Goal: Register for event/course

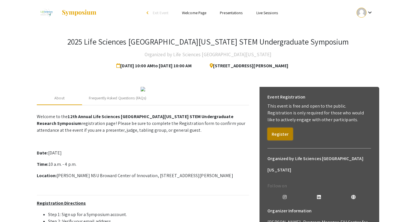
click at [275, 132] on button "Register" at bounding box center [280, 133] width 25 height 12
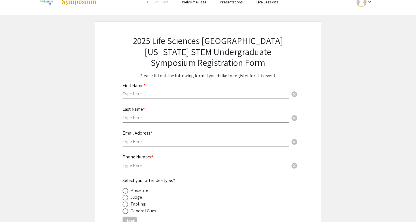
scroll to position [18, 0]
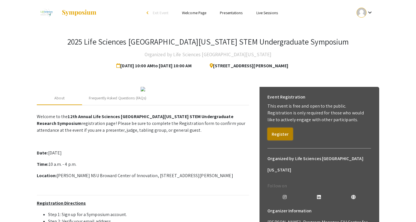
click at [284, 135] on button "Register" at bounding box center [280, 133] width 25 height 12
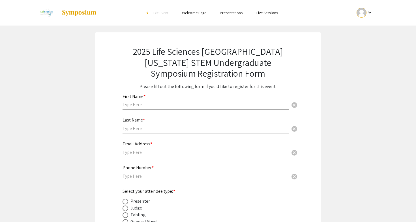
click at [159, 14] on span "Exit Event" at bounding box center [161, 12] width 16 height 5
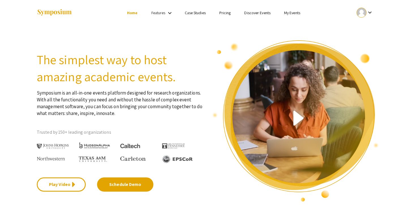
scroll to position [8, 0]
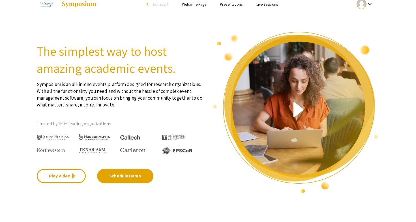
scroll to position [5, 0]
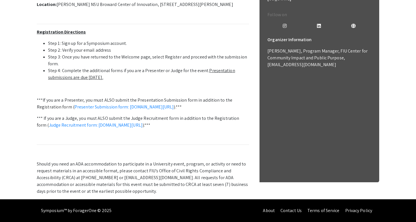
scroll to position [229, 0]
click at [176, 85] on p at bounding box center [143, 88] width 212 height 7
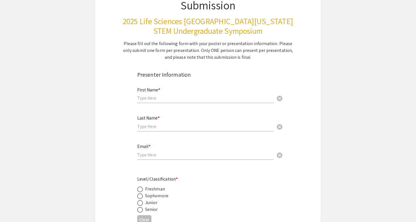
scroll to position [59, 0]
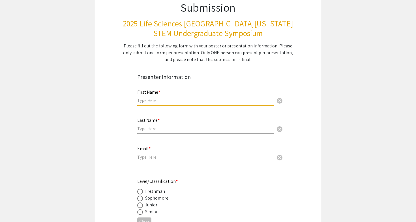
click at [225, 100] on input "text" at bounding box center [205, 100] width 137 height 6
type input "Sharvani"
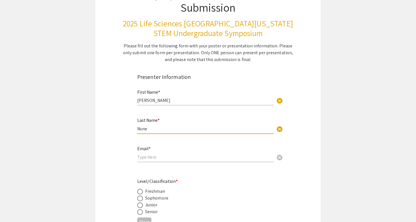
type input "Nune"
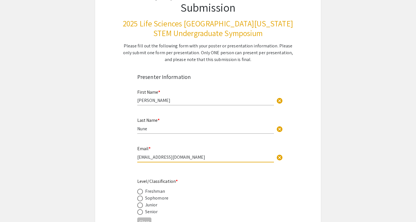
type input "sn918@mynsu.nova.edu"
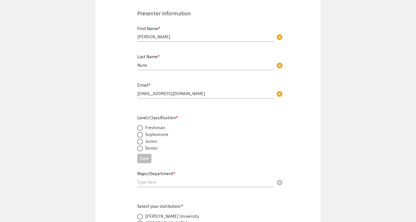
scroll to position [123, 0]
click at [152, 148] on div "Senior" at bounding box center [151, 147] width 13 height 7
click at [137, 147] on span at bounding box center [140, 148] width 6 height 6
click at [137, 147] on input "radio" at bounding box center [140, 148] width 6 height 6
radio input "true"
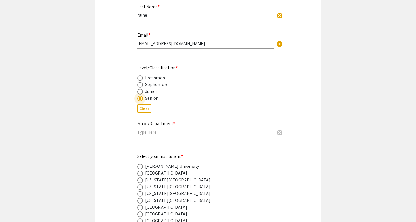
scroll to position [175, 0]
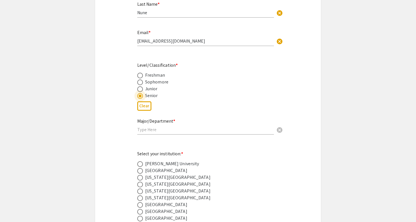
click at [156, 131] on input "text" at bounding box center [205, 129] width 137 height 6
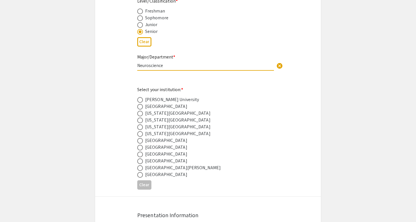
scroll to position [240, 0]
type input "Neuroscience"
click at [140, 153] on span at bounding box center [140, 153] width 6 height 6
click at [140, 153] on input "radio" at bounding box center [140, 153] width 6 height 6
radio input "true"
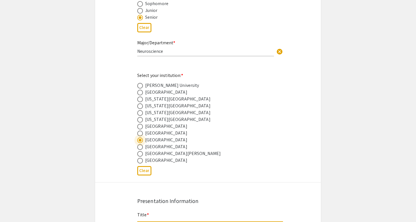
scroll to position [243, 0]
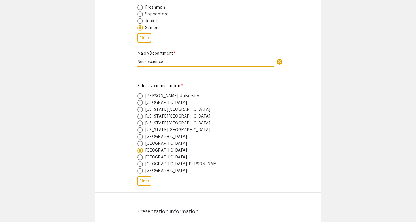
click at [177, 61] on input "Neuroscience" at bounding box center [205, 61] width 137 height 6
type input "Neuroscience, Department of Psychology and Neuroscience"
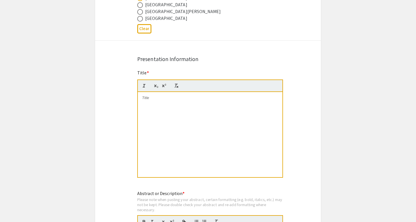
scroll to position [397, 0]
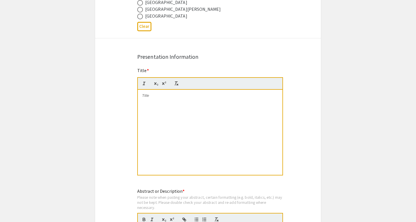
click at [172, 133] on div at bounding box center [210, 132] width 145 height 85
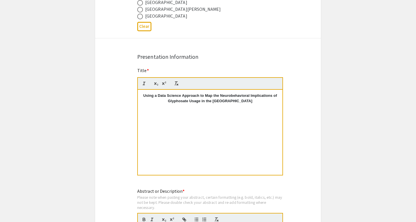
click at [114, 168] on div "Symposium Presentation Submission 2025 Life Sciences South Florida STEM Undergr…" at bounding box center [208, 146] width 227 height 1022
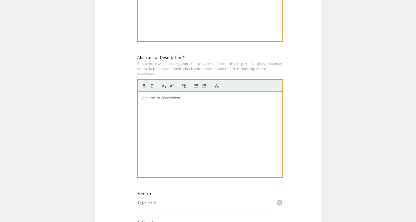
scroll to position [533, 0]
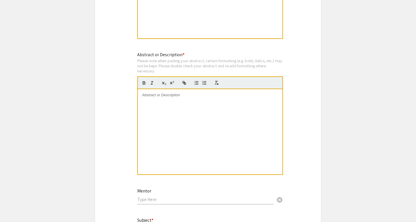
click at [183, 119] on div at bounding box center [210, 131] width 145 height 85
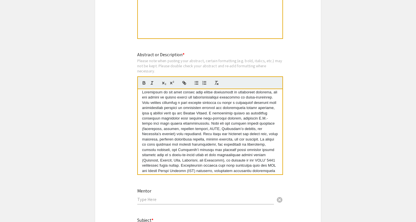
scroll to position [0, 0]
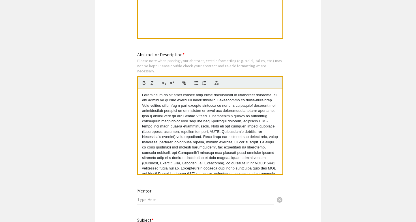
click at [146, 97] on p at bounding box center [210, 152] width 136 height 120
click at [298, 104] on div "Symposium Presentation Submission 2025 Life Sciences South Florida STEM Undergr…" at bounding box center [208, 10] width 227 height 1022
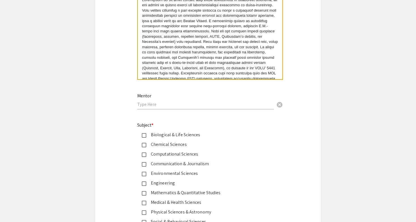
scroll to position [633, 0]
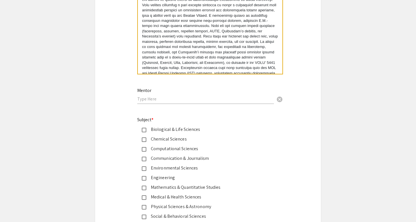
click at [231, 100] on input "text" at bounding box center [205, 99] width 137 height 6
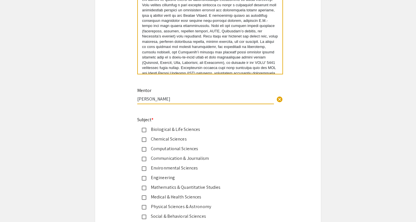
type input "Akshay Naraine"
click at [137, 110] on div "Mentor Akshay Naraine cancel This field is required." at bounding box center [208, 99] width 150 height 24
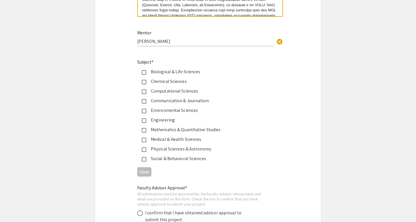
scroll to position [692, 0]
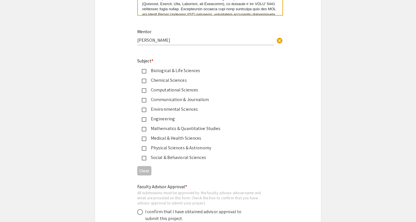
click at [146, 72] on mat-pseudo-checkbox at bounding box center [144, 71] width 5 height 5
click at [146, 82] on div "Chemical Sciences" at bounding box center [205, 80] width 119 height 7
click at [144, 112] on mat-pseudo-checkbox at bounding box center [144, 109] width 5 height 5
click at [147, 157] on div "Social & Behavioral Sciences" at bounding box center [205, 157] width 119 height 7
click at [145, 141] on mat-pseudo-checkbox at bounding box center [144, 138] width 5 height 5
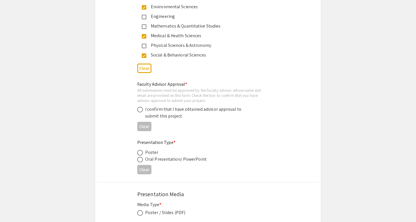
scroll to position [796, 0]
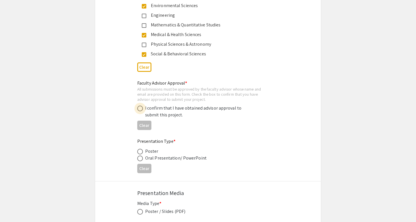
click at [139, 108] on span at bounding box center [140, 108] width 6 height 6
click at [139, 108] on input "radio" at bounding box center [140, 108] width 6 height 6
radio input "true"
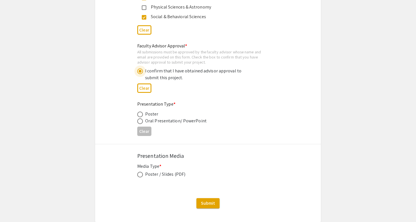
scroll to position [833, 0]
click at [139, 115] on span at bounding box center [140, 114] width 6 height 6
click at [139, 115] on input "radio" at bounding box center [140, 114] width 6 height 6
radio input "true"
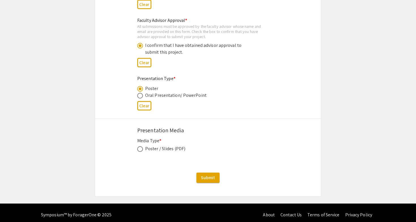
scroll to position [860, 0]
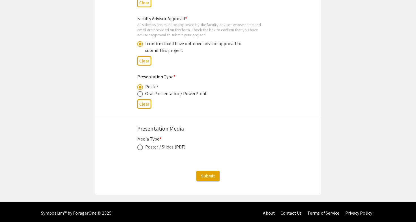
click at [139, 150] on span at bounding box center [140, 147] width 6 height 6
click at [139, 150] on input "radio" at bounding box center [140, 147] width 6 height 6
radio input "true"
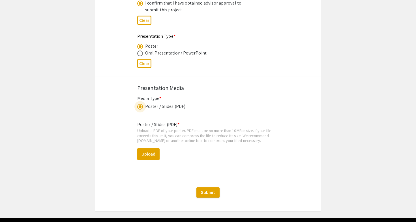
scroll to position [900, 0]
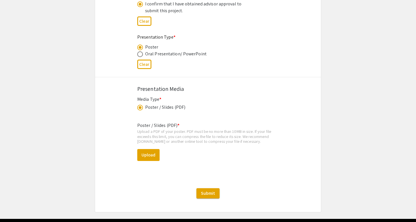
click at [184, 166] on div "Poster / Slides (PDF) * Upload a PDF of your poster. PDF must be no more than 1…" at bounding box center [208, 145] width 142 height 57
click at [148, 158] on button "Upload" at bounding box center [148, 155] width 22 height 12
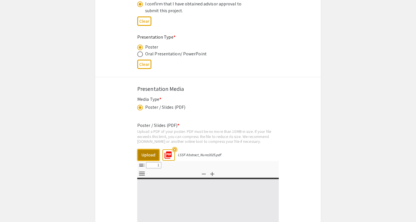
select select "custom"
type input "0"
select select "custom"
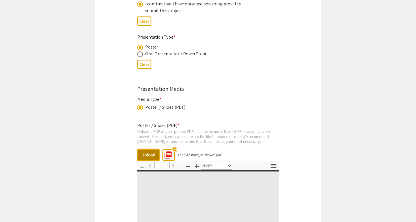
type input "1"
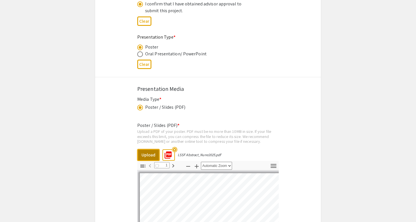
scroll to position [924, 0]
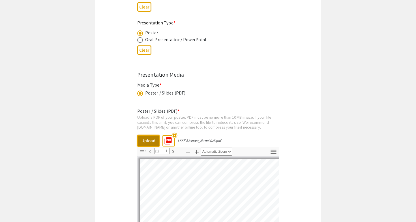
select select "auto"
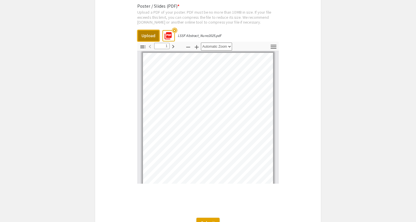
scroll to position [1019, 0]
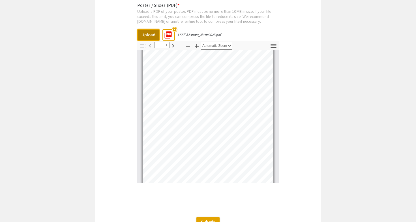
type input "2"
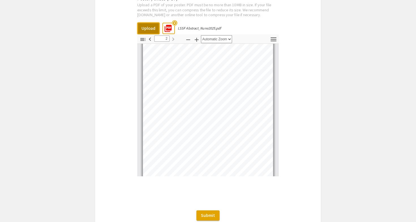
scroll to position [1034, 0]
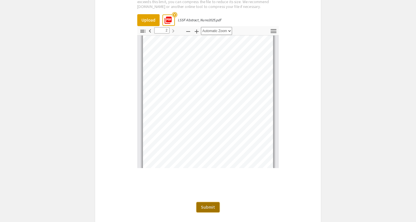
click at [207, 208] on span "Submit" at bounding box center [208, 207] width 14 height 6
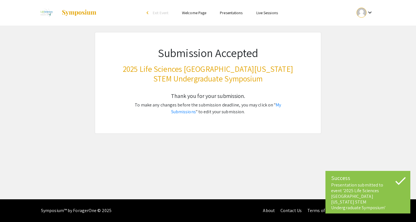
scroll to position [0, 0]
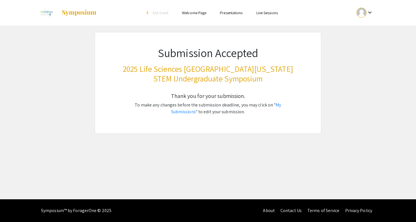
click at [73, 12] on img at bounding box center [78, 12] width 35 height 7
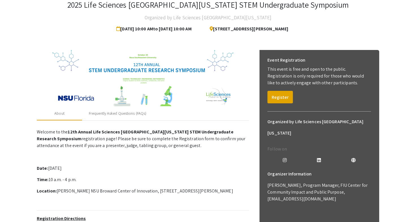
scroll to position [38, 0]
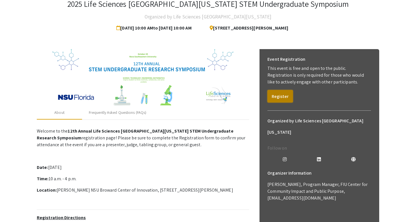
click at [277, 95] on button "Register" at bounding box center [280, 96] width 25 height 12
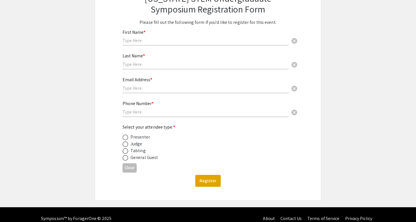
scroll to position [61, 0]
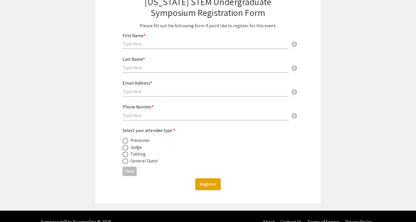
click at [143, 139] on div "Presenter" at bounding box center [141, 140] width 20 height 7
click at [124, 141] on span at bounding box center [126, 141] width 6 height 6
click at [124, 141] on input "radio" at bounding box center [126, 141] width 6 height 6
radio input "true"
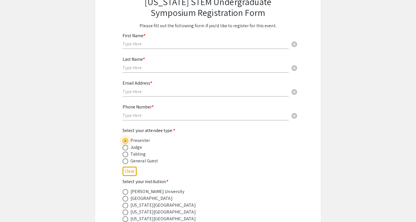
click at [160, 44] on input "text" at bounding box center [206, 44] width 166 height 6
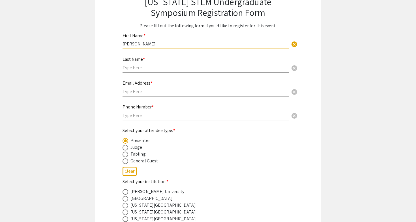
type input "Sharvani"
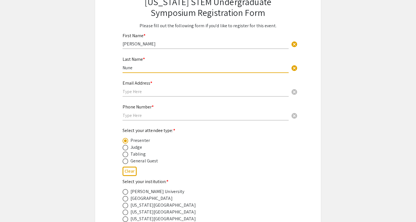
type input "Nune"
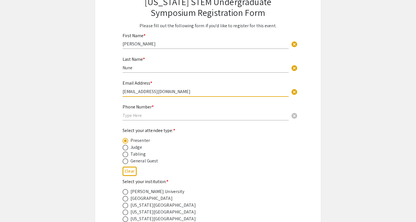
type input "sn918@mynsu.nova.edu"
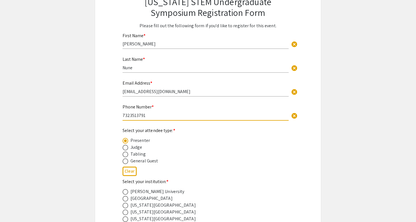
type input "7323513791"
click at [105, 95] on div "2025 Life Sciences South Florida STEM Undergraduate Symposium Registration Form…" at bounding box center [208, 198] width 227 height 454
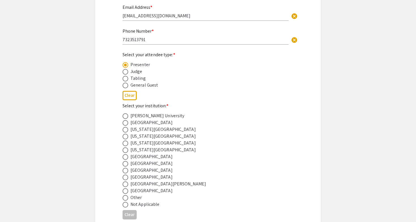
scroll to position [176, 0]
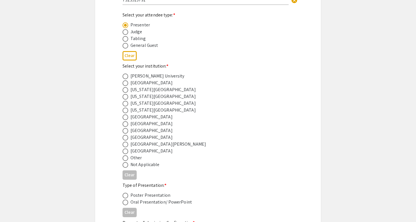
click at [125, 133] on span at bounding box center [126, 131] width 6 height 6
click at [125, 133] on input "radio" at bounding box center [126, 131] width 6 height 6
radio input "true"
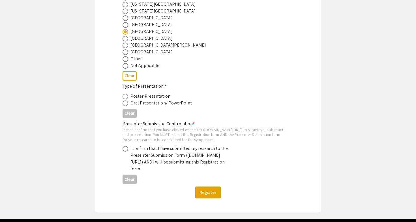
scroll to position [279, 0]
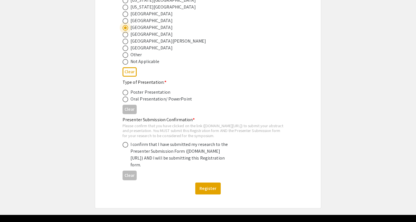
click at [126, 92] on span at bounding box center [126, 93] width 6 height 6
click at [126, 92] on input "radio" at bounding box center [126, 93] width 6 height 6
radio input "true"
click at [125, 147] on span at bounding box center [126, 145] width 6 height 6
click at [125, 147] on input "radio" at bounding box center [126, 145] width 6 height 6
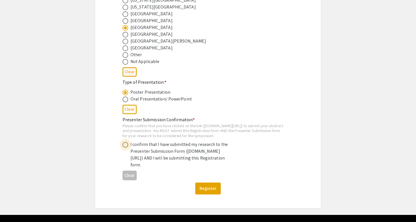
radio input "true"
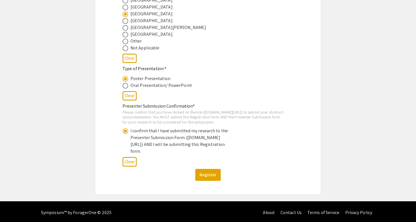
scroll to position [292, 0]
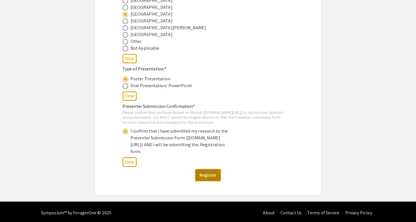
click at [212, 181] on button "Register" at bounding box center [207, 175] width 25 height 12
